Goal: Task Accomplishment & Management: Manage account settings

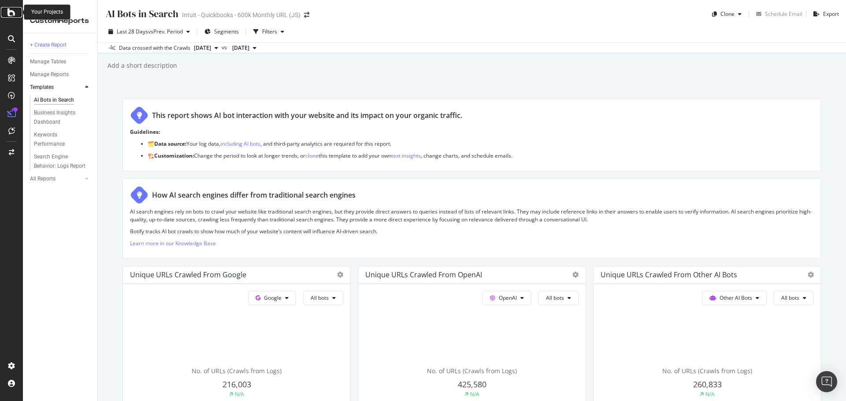
click at [11, 11] on icon at bounding box center [11, 12] width 8 height 11
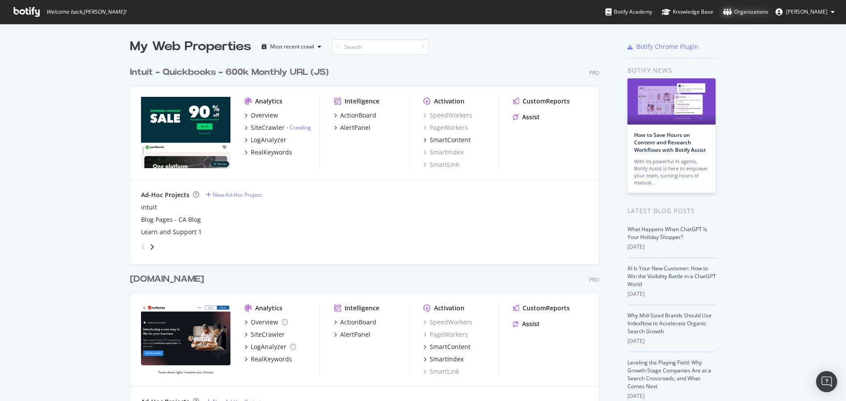
click at [751, 13] on div "Organizations" at bounding box center [745, 11] width 45 height 9
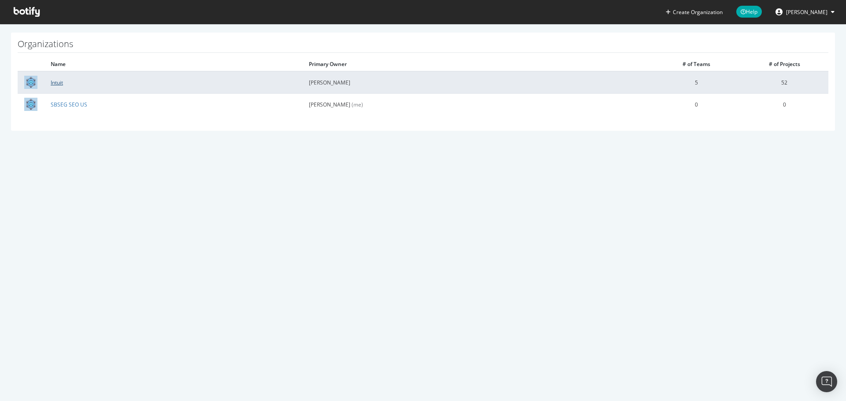
click at [52, 83] on link "Intuit" at bounding box center [57, 82] width 12 height 7
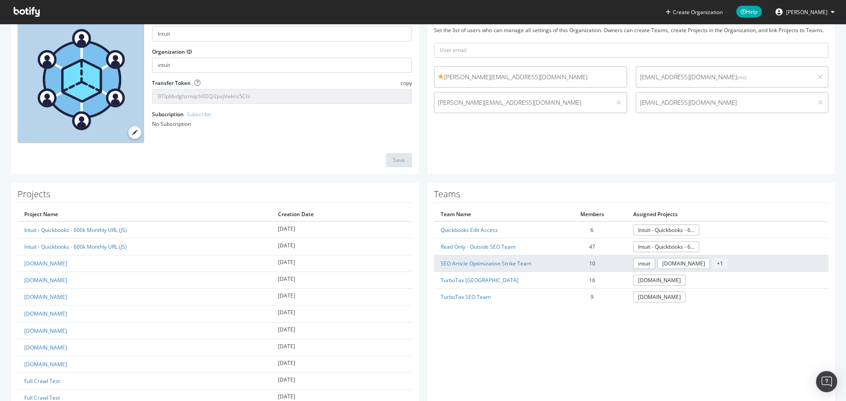
scroll to position [88, 0]
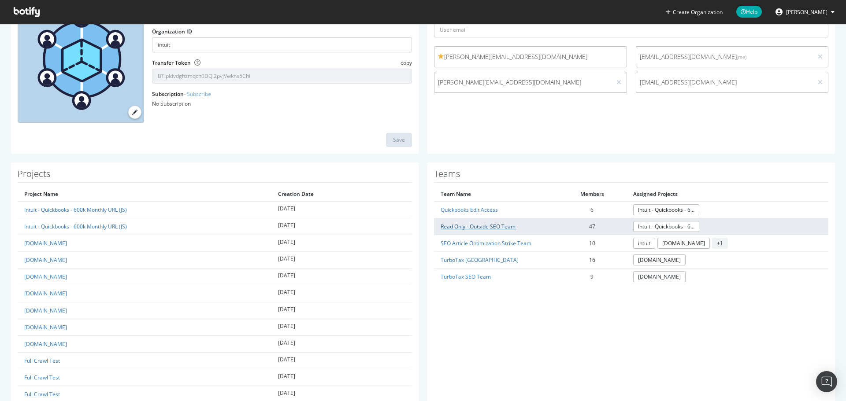
click at [481, 223] on link "Read Only - Outside SEO Team" at bounding box center [478, 226] width 75 height 7
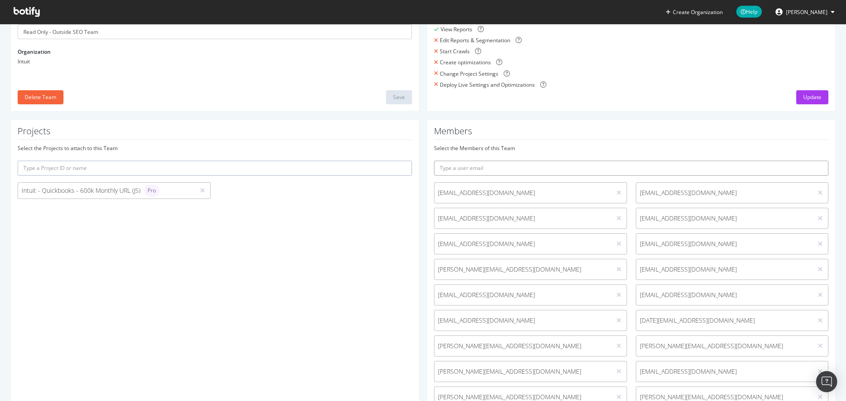
click at [528, 169] on input "text" at bounding box center [631, 168] width 394 height 15
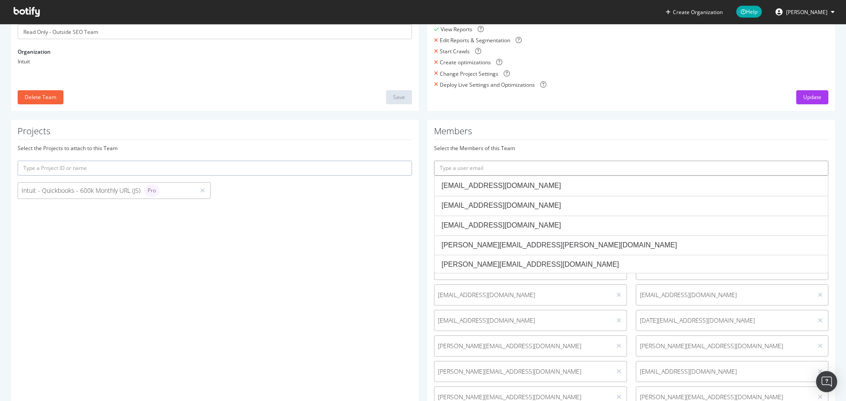
paste input "ari_kalinowski@intuit.com"
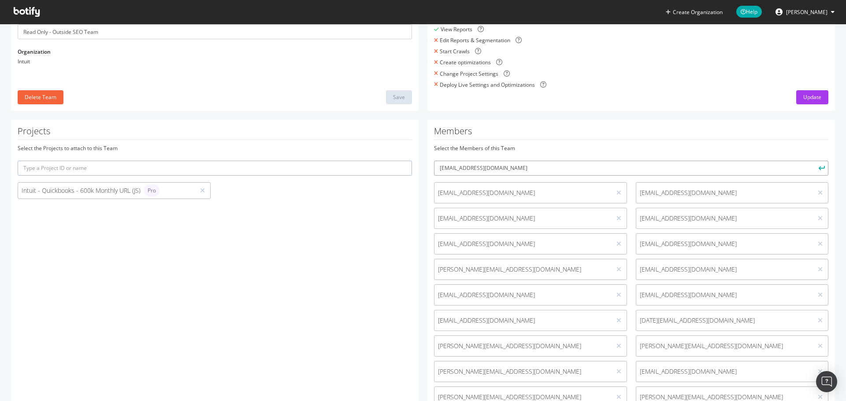
type input "ari_kalinowski@intuit.com"
click at [814, 161] on button "submit" at bounding box center [821, 168] width 15 height 15
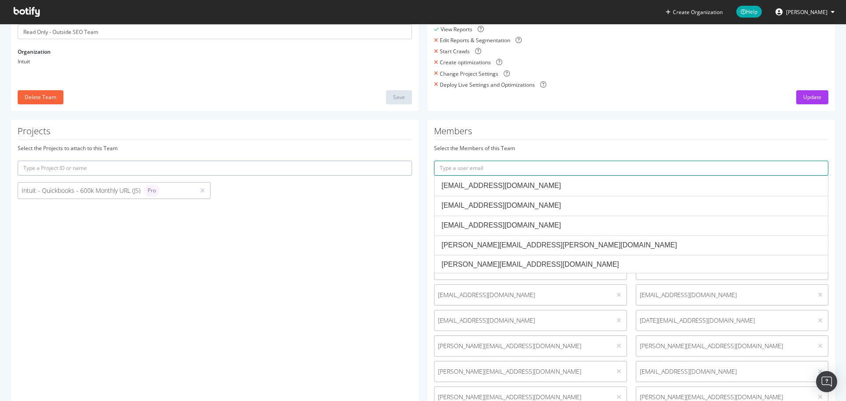
click at [521, 170] on input "text" at bounding box center [631, 168] width 394 height 15
paste input "gabriele_pansa@intuit.com"
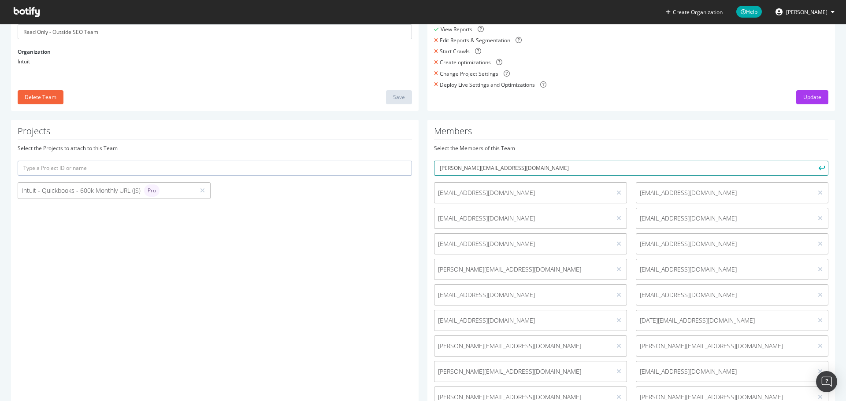
type input "gabriele_pansa@intuit.com"
click at [814, 161] on button "submit" at bounding box center [821, 168] width 15 height 15
click at [486, 164] on input "text" at bounding box center [631, 168] width 394 height 15
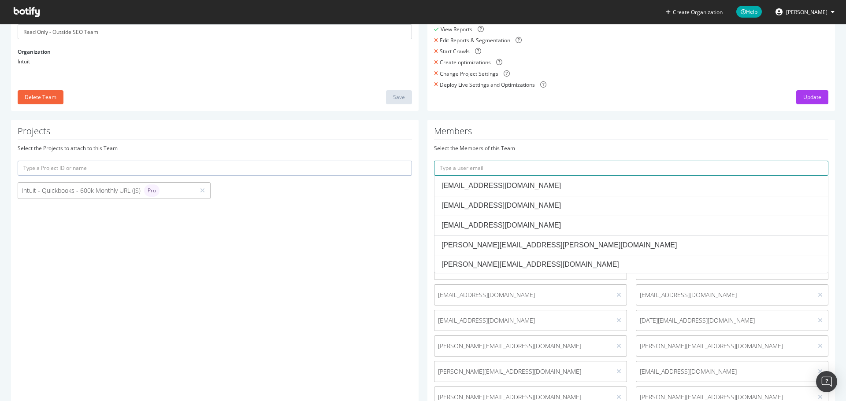
paste input "kitty_ireland@intuit.com"
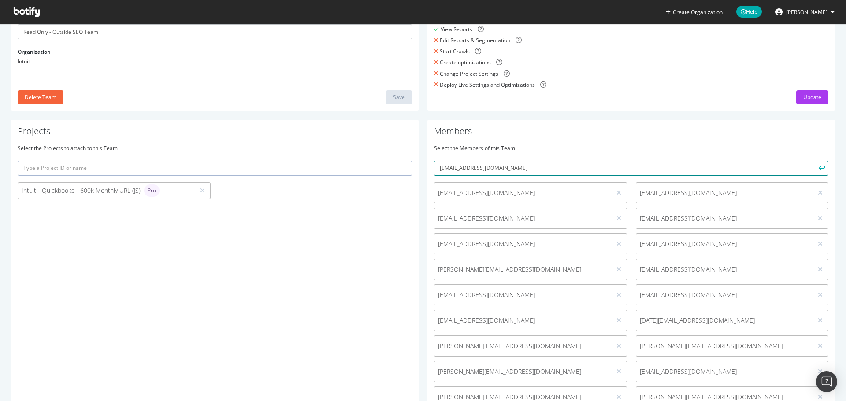
type input "kitty_ireland@intuit.com"
click at [814, 161] on button "submit" at bounding box center [821, 168] width 15 height 15
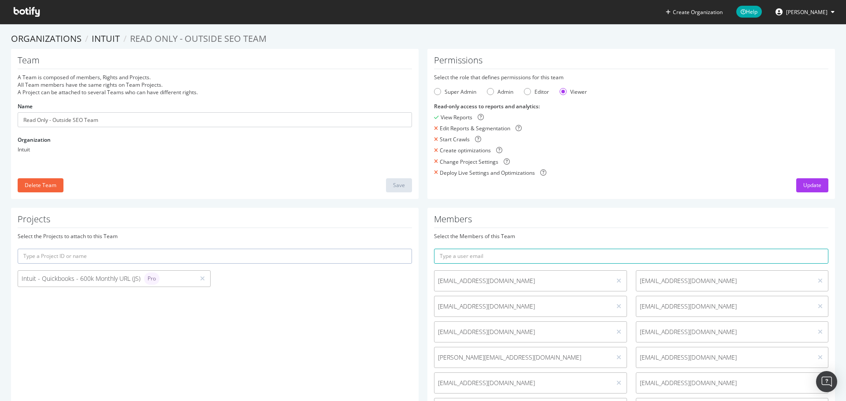
click at [31, 9] on icon at bounding box center [27, 12] width 26 height 10
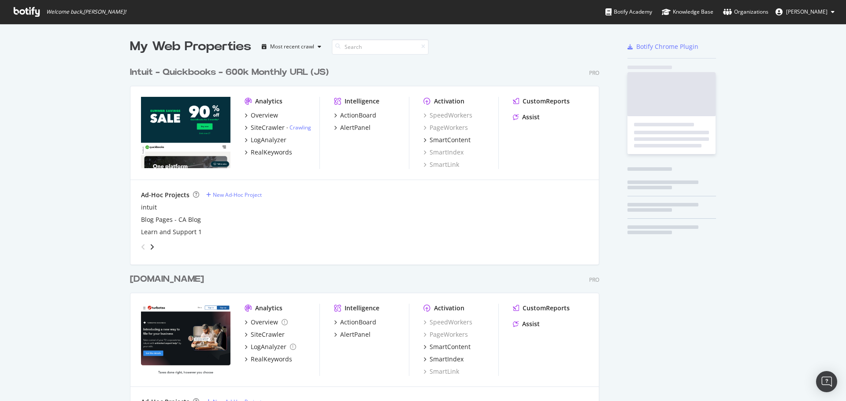
scroll to position [574, 470]
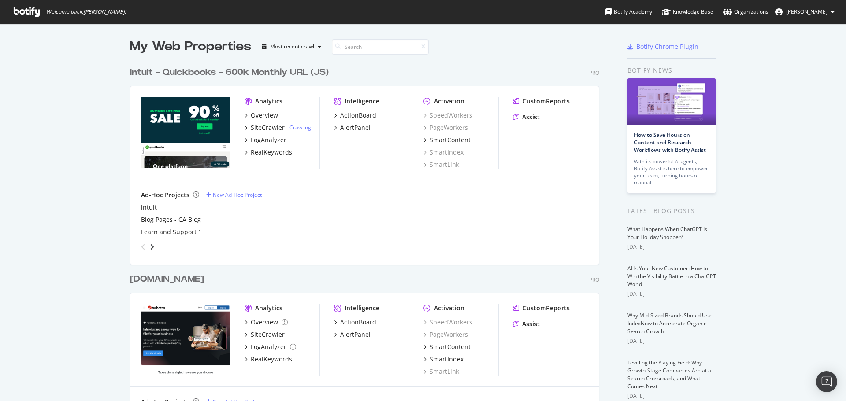
click at [825, 14] on span "Bryson Meunier" at bounding box center [806, 11] width 41 height 7
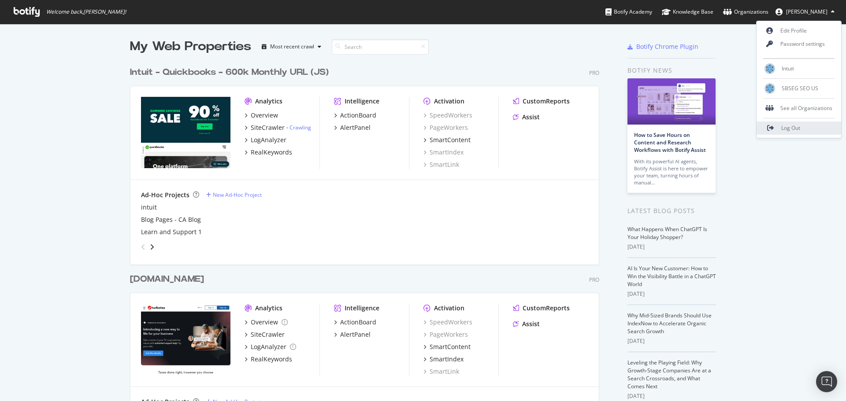
click at [799, 126] on span "Log Out" at bounding box center [790, 127] width 19 height 7
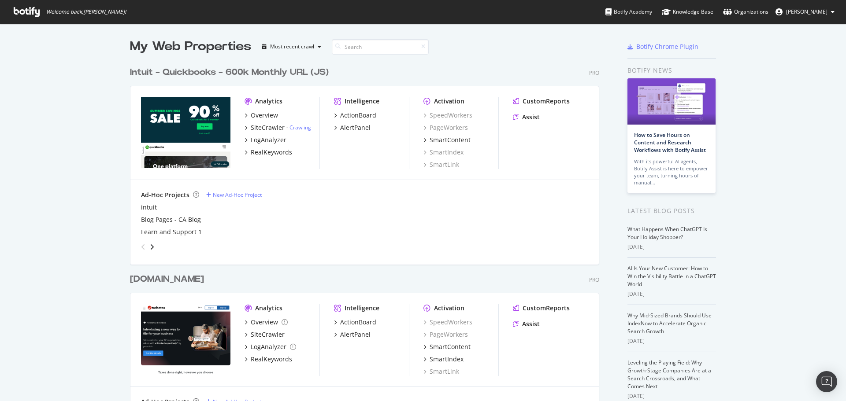
scroll to position [395, 833]
click at [749, 11] on div "Organizations" at bounding box center [745, 11] width 45 height 9
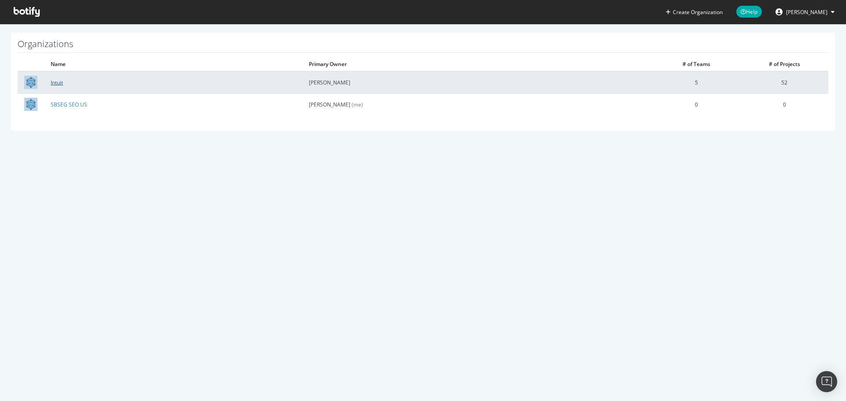
click at [61, 82] on link "Intuit" at bounding box center [57, 82] width 12 height 7
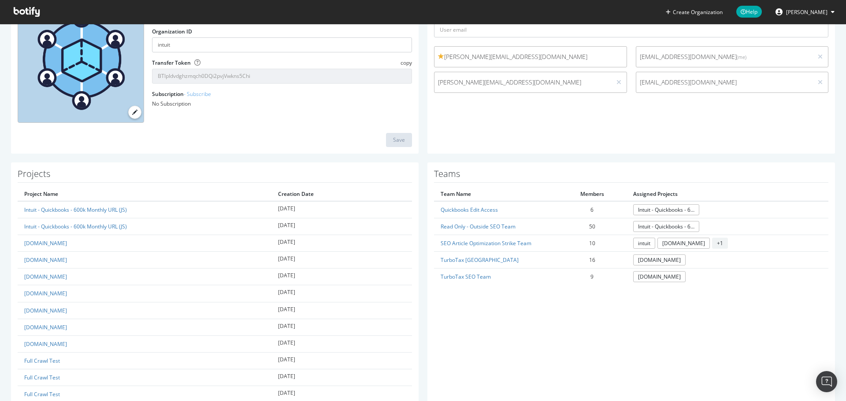
scroll to position [132, 0]
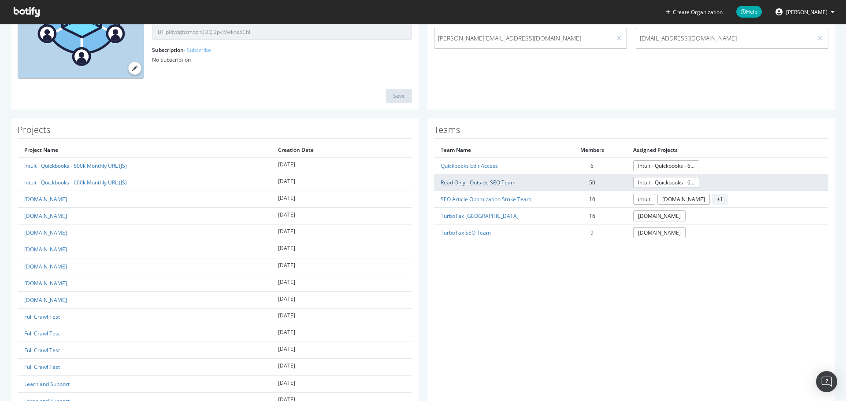
click at [494, 181] on link "Read Only - Outside SEO Team" at bounding box center [478, 182] width 75 height 7
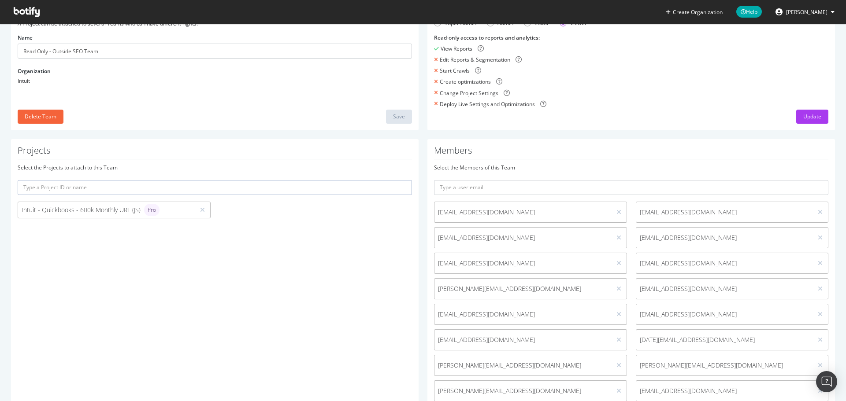
scroll to position [65, 0]
click at [497, 192] on input "text" at bounding box center [631, 191] width 394 height 15
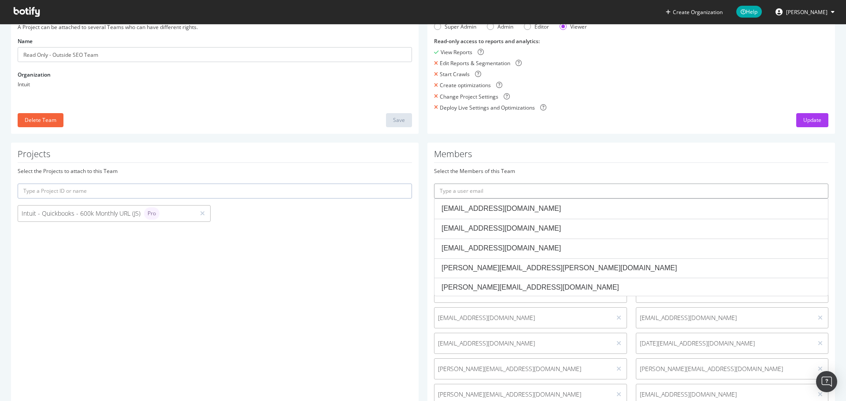
paste input "liliana_volkart@intuit.com"
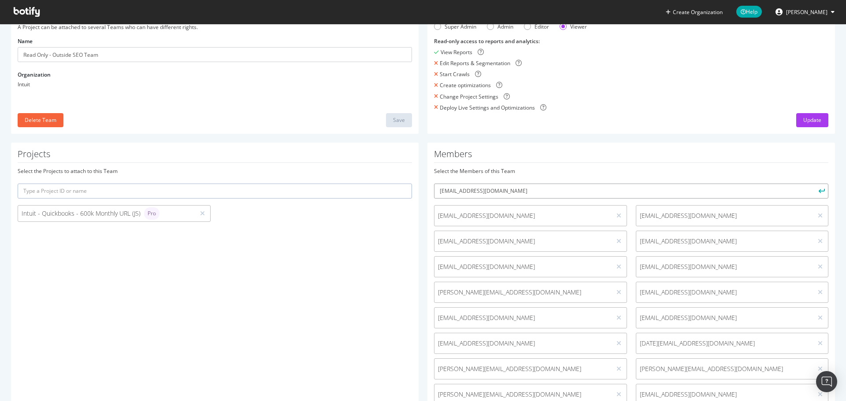
type input "liliana_volkart@intuit.com"
click at [814, 184] on button "submit" at bounding box center [821, 191] width 15 height 15
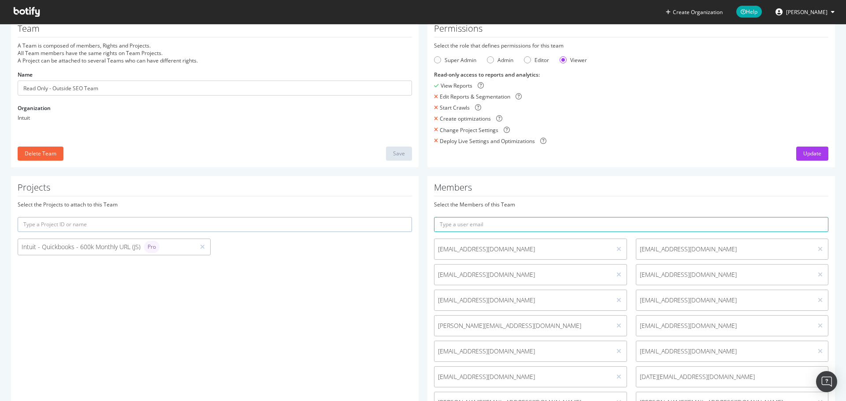
scroll to position [0, 0]
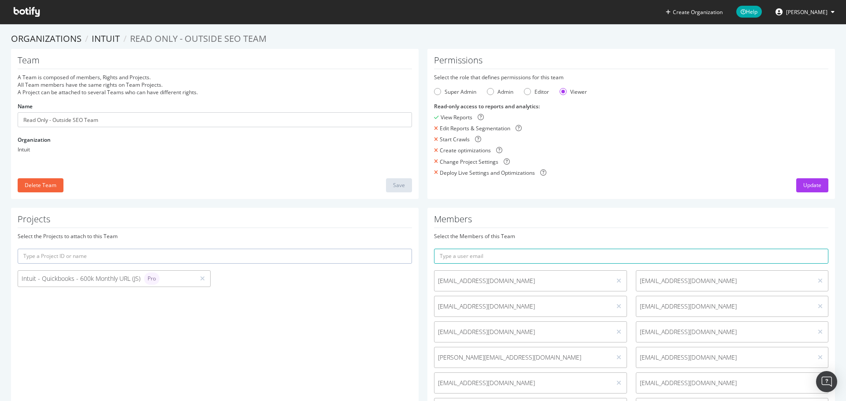
click at [824, 14] on span "Bryson Meunier" at bounding box center [806, 11] width 41 height 7
click at [799, 130] on span "Log Out" at bounding box center [790, 127] width 19 height 7
